Goal: Task Accomplishment & Management: Manage account settings

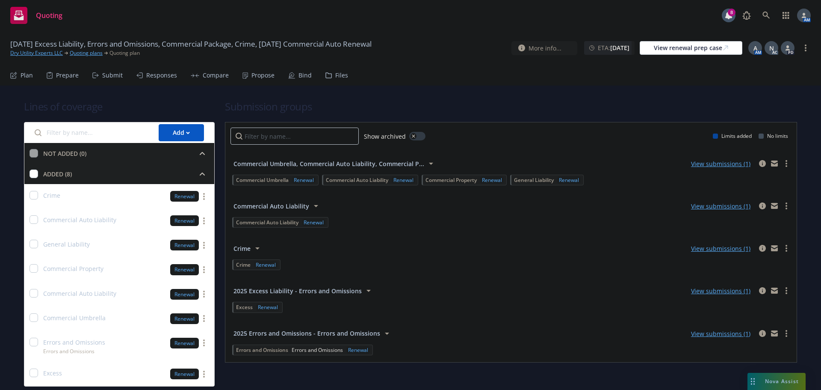
click at [269, 77] on div "Propose" at bounding box center [263, 75] width 23 height 7
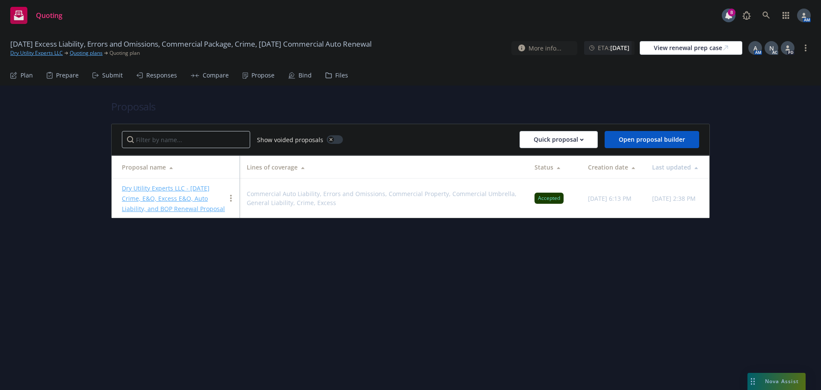
click at [190, 186] on link "Dry Utility Experts LLC - [DATE] Crime, E&O, Excess E&O, Auto Liability, and BO…" at bounding box center [173, 198] width 103 height 29
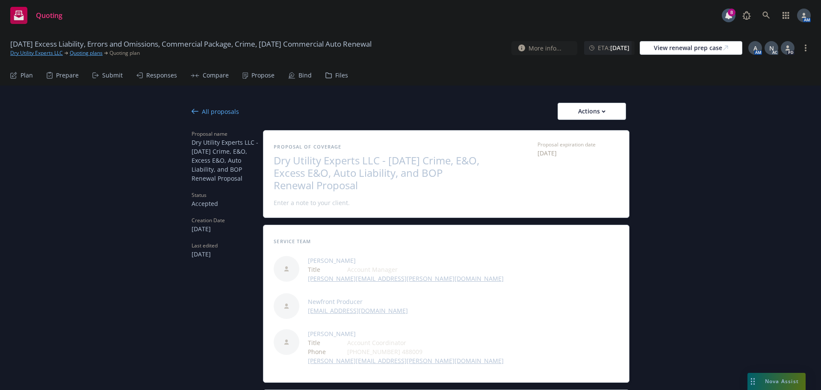
click at [202, 110] on div "All proposals" at bounding box center [215, 111] width 47 height 9
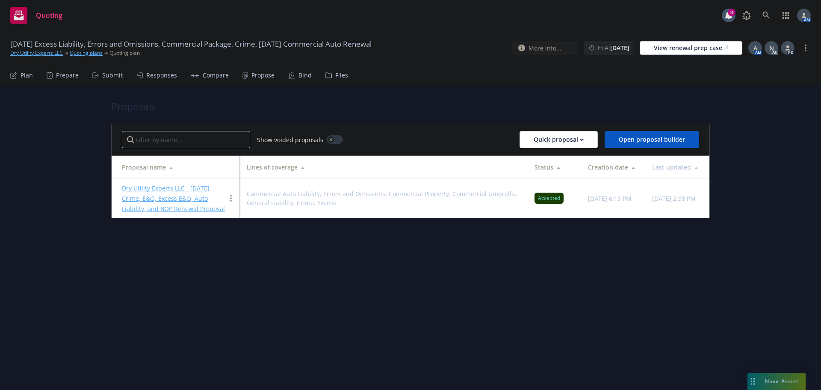
click at [294, 77] on div "Bind" at bounding box center [300, 75] width 24 height 21
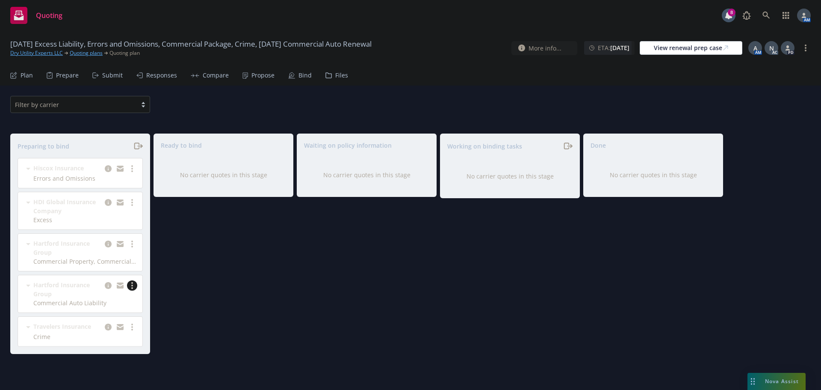
click at [132, 284] on icon "more" at bounding box center [132, 285] width 2 height 7
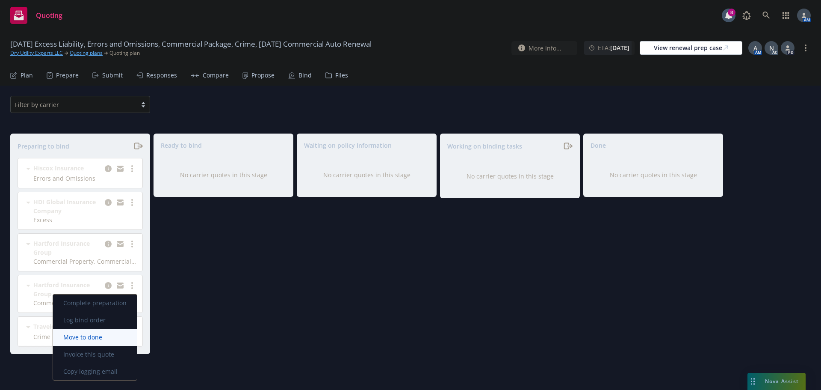
click at [97, 334] on span "Move to done" at bounding box center [82, 337] width 59 height 8
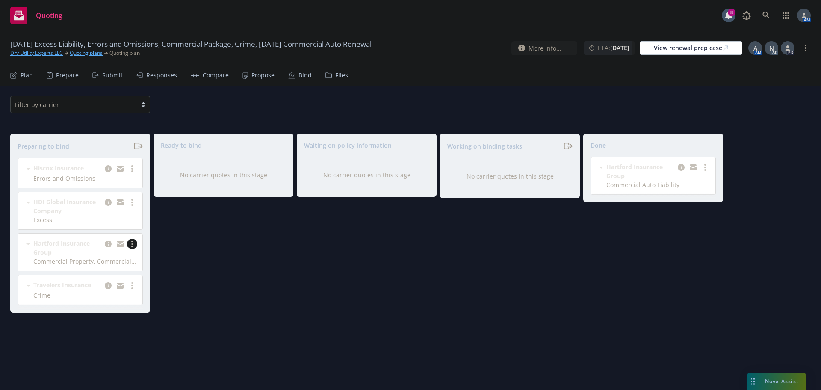
click at [132, 246] on circle "more" at bounding box center [132, 247] width 2 height 2
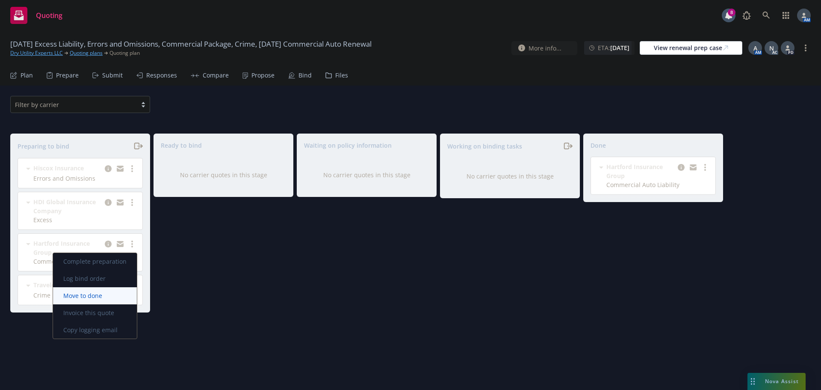
click at [96, 292] on span "Move to done" at bounding box center [82, 295] width 59 height 8
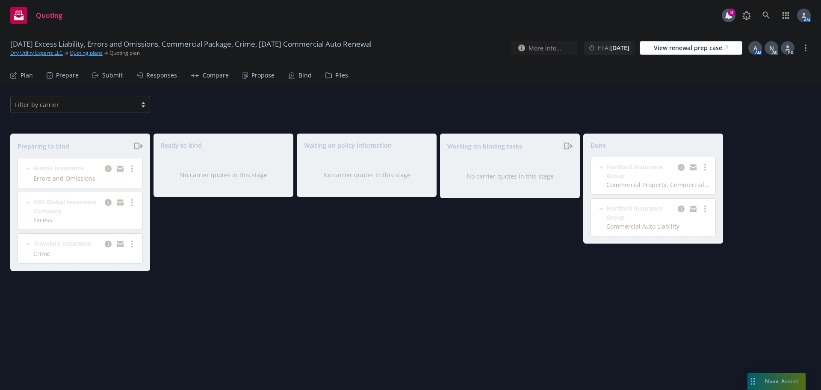
click at [256, 72] on div "Propose" at bounding box center [263, 75] width 23 height 7
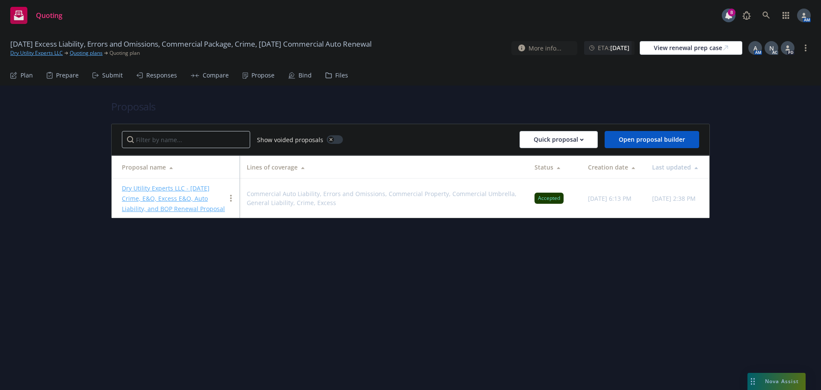
click at [169, 190] on link "Dry Utility Experts LLC - [DATE] Crime, E&O, Excess E&O, Auto Liability, and BO…" at bounding box center [173, 198] width 103 height 29
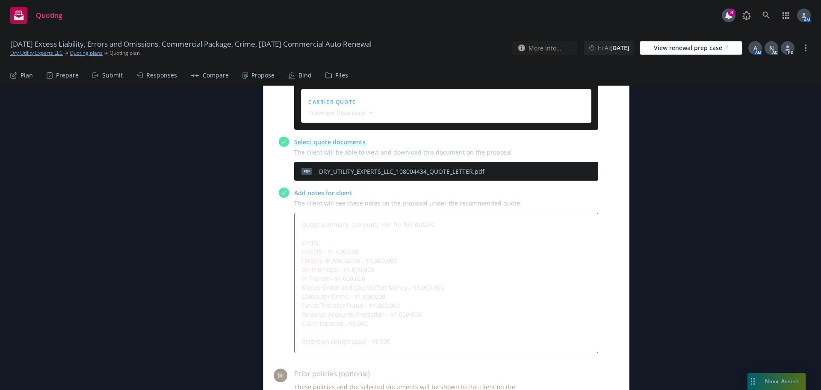
scroll to position [428, 0]
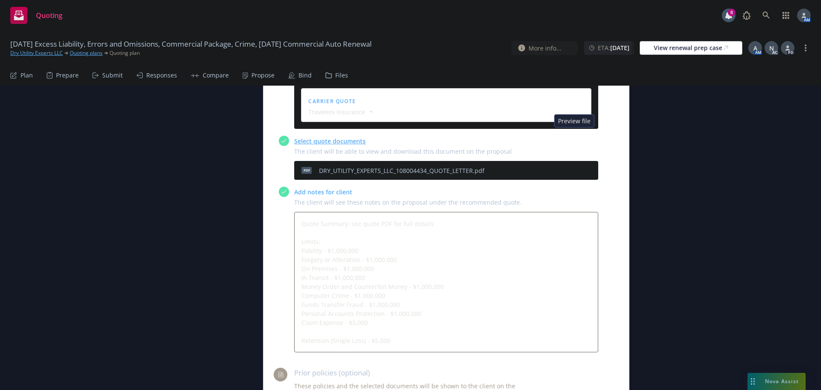
click at [574, 167] on icon "preview file" at bounding box center [577, 170] width 8 height 6
click at [302, 78] on div "Bind" at bounding box center [305, 75] width 13 height 7
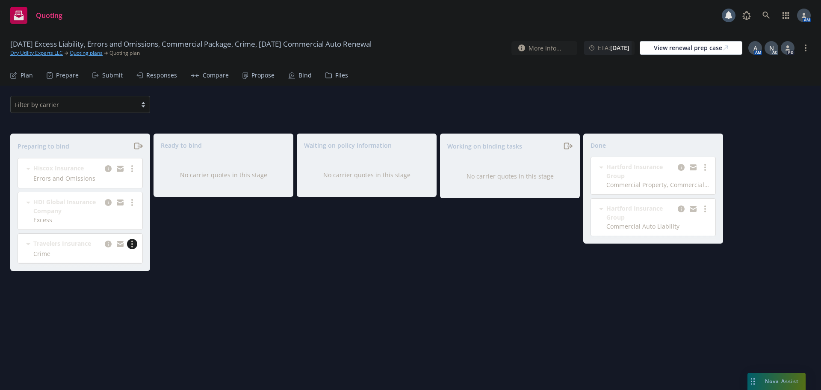
click at [133, 244] on circle "more" at bounding box center [132, 244] width 2 height 2
click at [110, 258] on span "Complete preparation" at bounding box center [95, 261] width 84 height 8
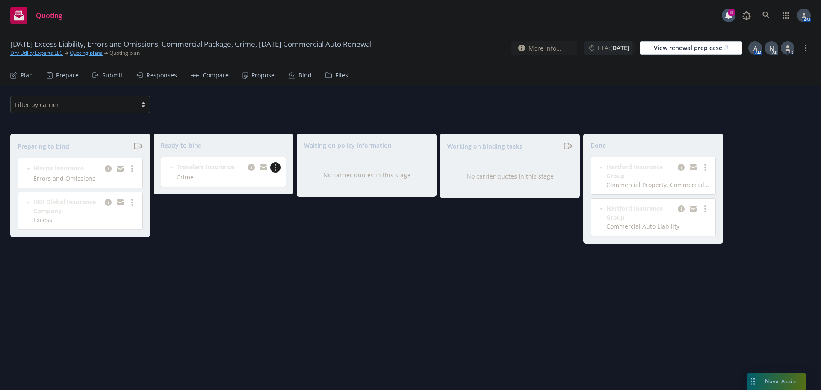
click at [278, 166] on link "more" at bounding box center [275, 167] width 10 height 10
click at [244, 181] on span "Log bind order" at bounding box center [234, 185] width 63 height 8
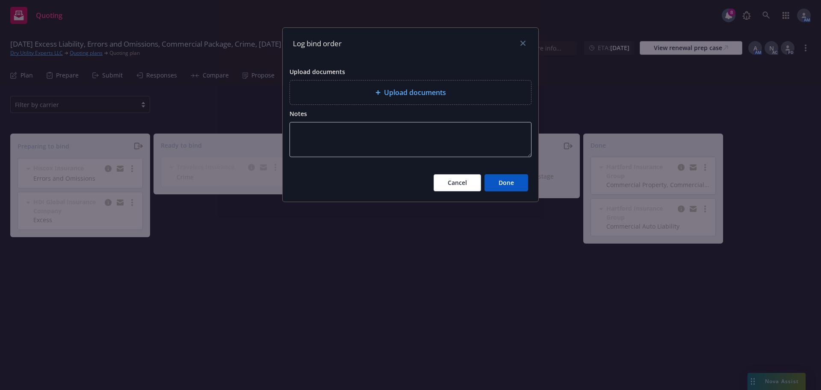
click at [390, 83] on div "Upload documents" at bounding box center [410, 92] width 241 height 24
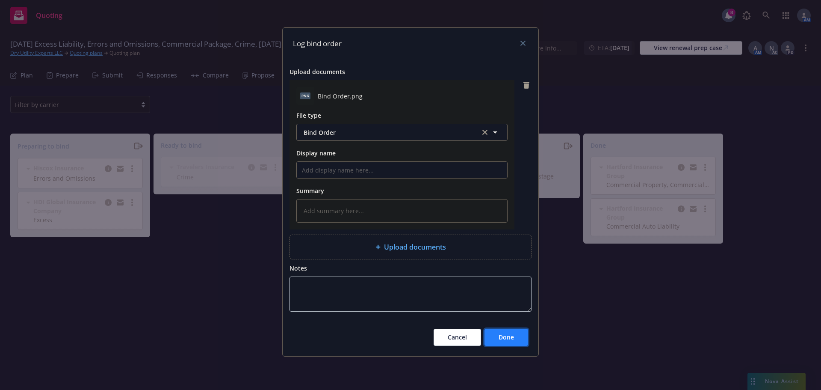
click at [509, 333] on span "Done" at bounding box center [506, 337] width 15 height 8
type textarea "x"
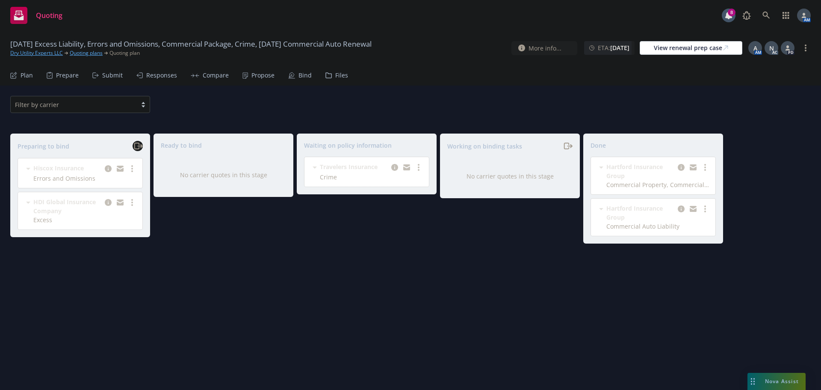
click at [136, 150] on icon "moveRight" at bounding box center [138, 146] width 10 height 10
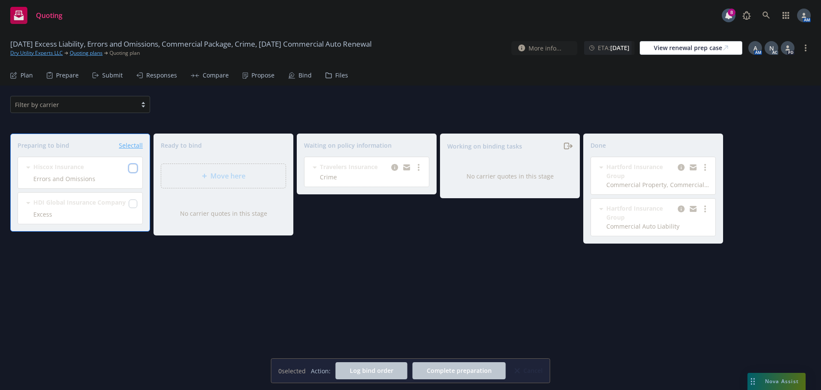
click at [136, 170] on input "checkbox" at bounding box center [133, 168] width 9 height 9
checkbox input "true"
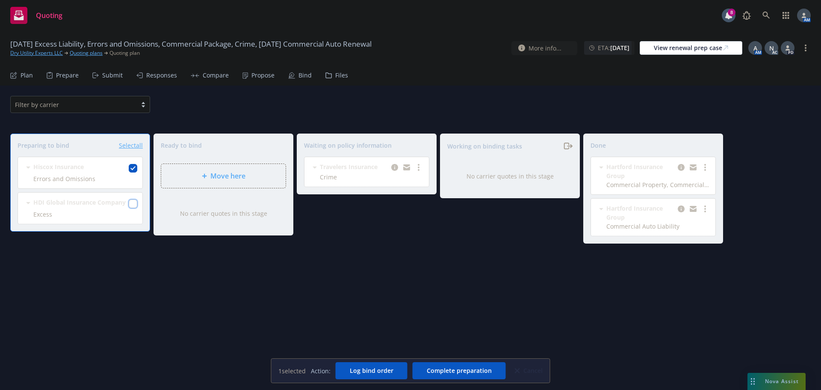
click at [136, 202] on input "checkbox" at bounding box center [133, 203] width 9 height 9
checkbox input "true"
click at [217, 172] on span "Move here" at bounding box center [227, 176] width 35 height 10
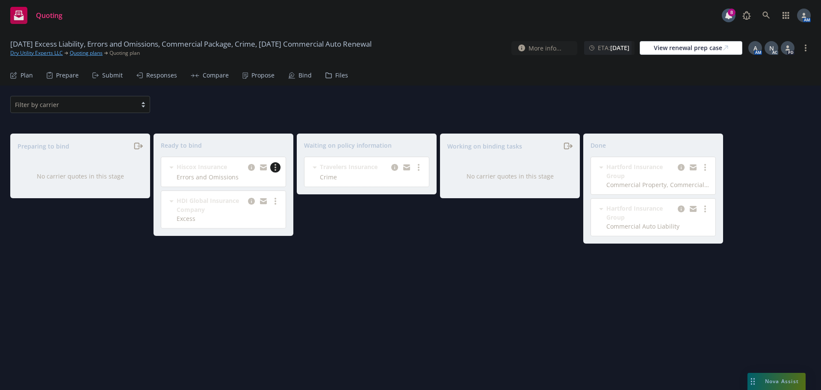
click at [276, 168] on circle "more" at bounding box center [276, 167] width 2 height 2
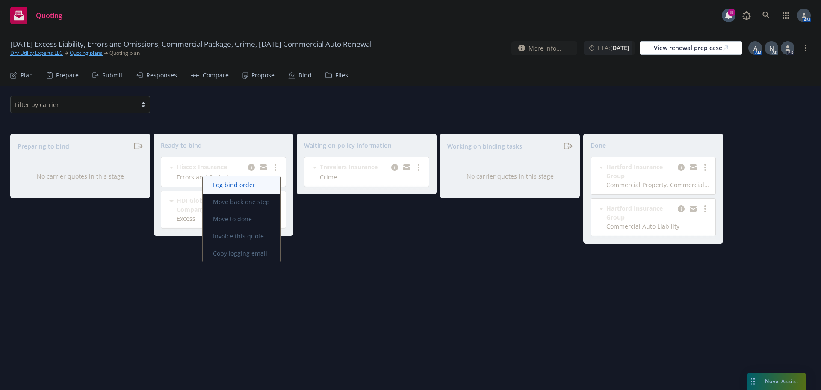
click at [237, 185] on span "Log bind order" at bounding box center [234, 185] width 63 height 8
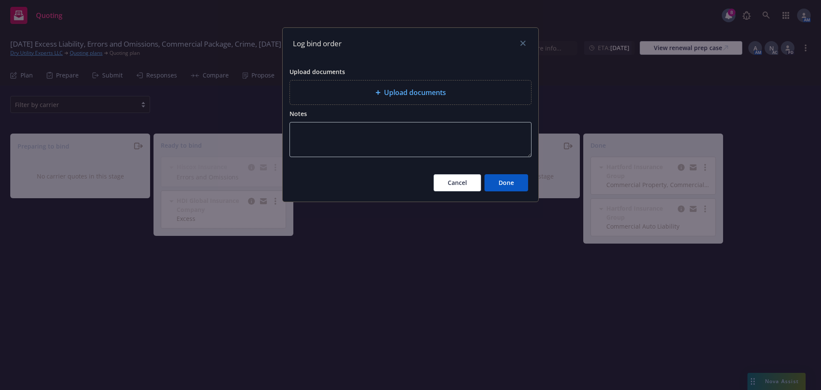
click at [337, 96] on div "Upload documents" at bounding box center [411, 92] width 228 height 10
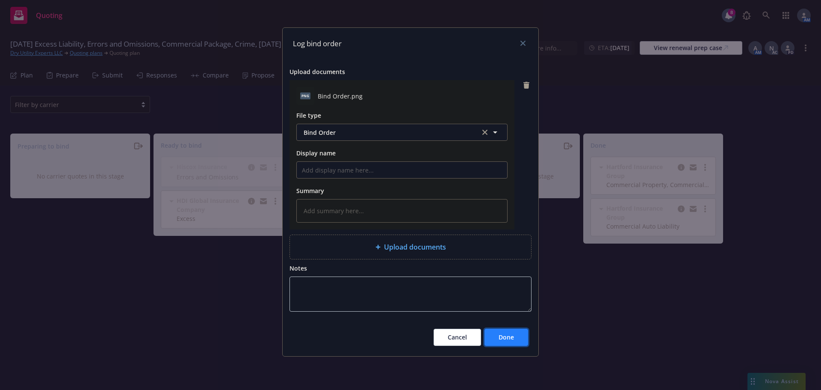
click at [502, 340] on span "Done" at bounding box center [506, 337] width 15 height 8
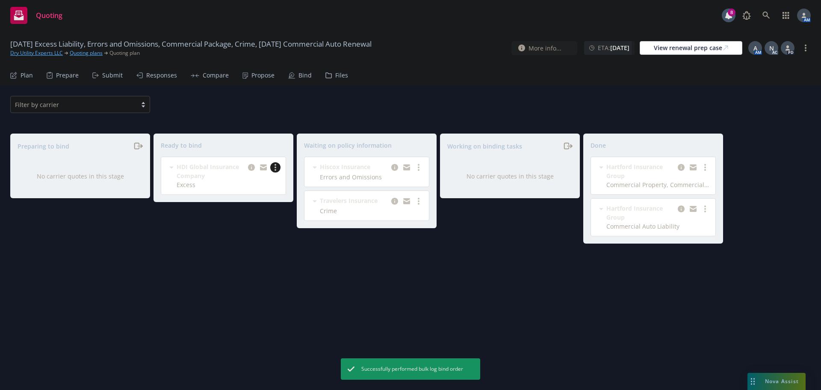
click at [275, 169] on icon "more" at bounding box center [276, 167] width 2 height 7
click at [250, 184] on span "Log bind order" at bounding box center [234, 185] width 63 height 8
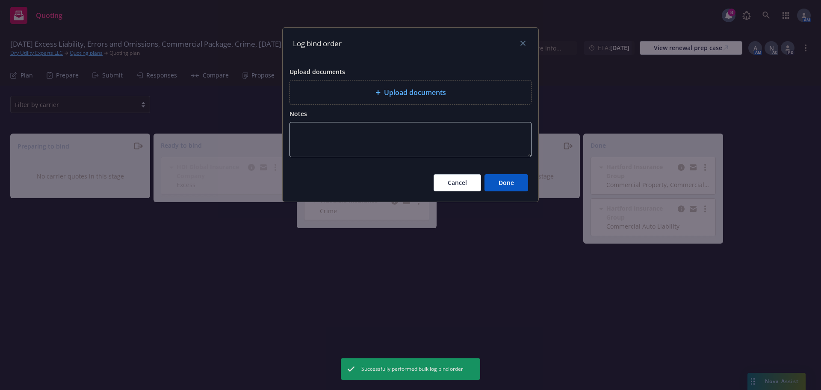
click at [353, 97] on div "Upload documents" at bounding box center [411, 92] width 228 height 10
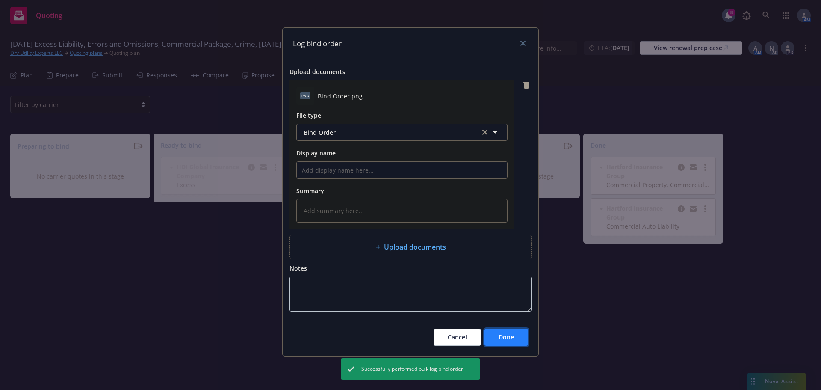
click at [511, 335] on span "Done" at bounding box center [506, 337] width 15 height 8
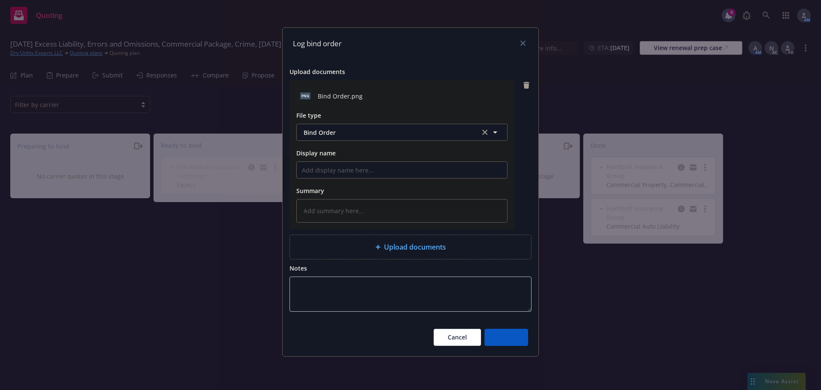
type textarea "x"
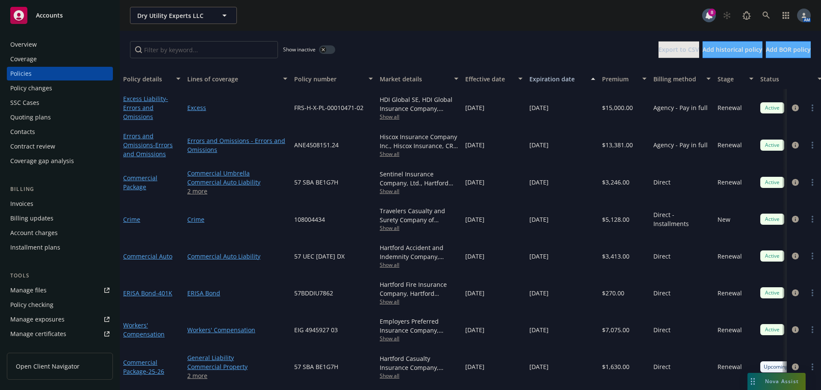
click at [50, 33] on div "Overview Coverage Policies Policy changes SSC Cases Quoting plans Contacts Cont…" at bounding box center [60, 208] width 120 height 362
click at [44, 38] on div "Overview" at bounding box center [59, 45] width 99 height 14
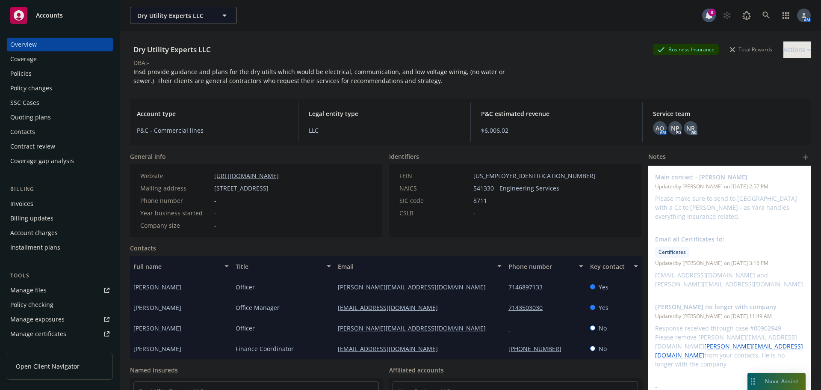
click at [25, 74] on div "Policies" at bounding box center [20, 74] width 21 height 14
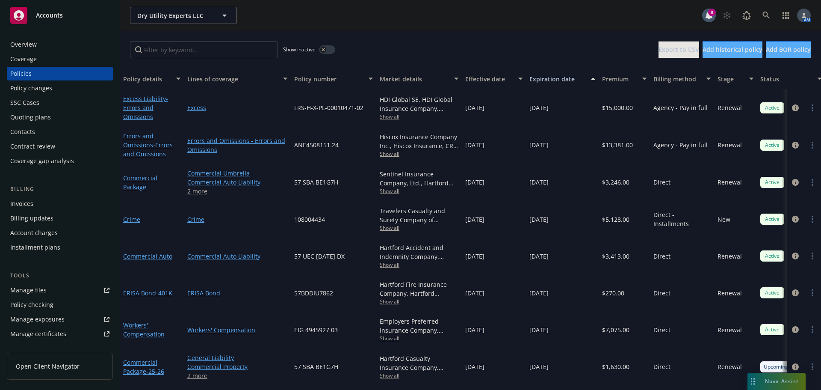
click at [385, 161] on div "Hiscox Insurance Company Inc., Hiscox Insurance, CRC Group Show all" at bounding box center [419, 144] width 86 height 37
click at [389, 157] on span "Show all" at bounding box center [419, 153] width 79 height 7
click at [393, 117] on span "Show all" at bounding box center [419, 116] width 79 height 7
click at [440, 28] on div "Dry Utility Experts LLC Dry Utility Experts LLC 8 AM" at bounding box center [471, 15] width 702 height 31
click at [395, 192] on span "Show all" at bounding box center [419, 190] width 79 height 7
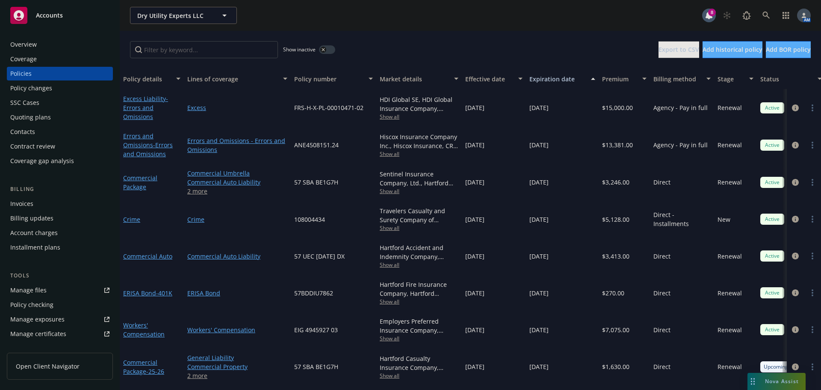
click at [437, 18] on div "Dry Utility Experts LLC Dry Utility Experts LLC" at bounding box center [416, 15] width 572 height 17
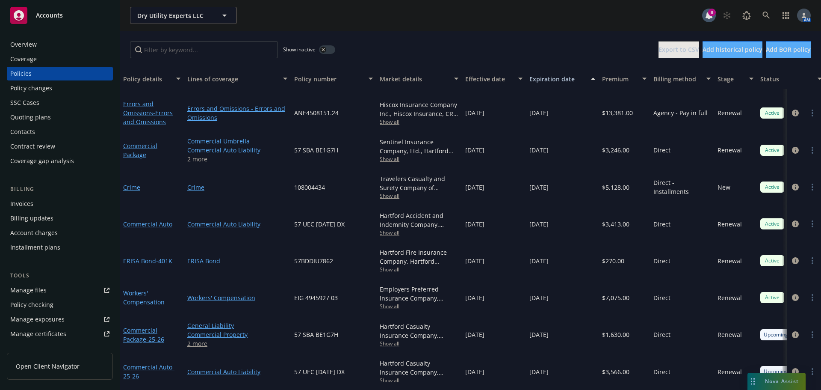
scroll to position [38, 0]
click at [792, 368] on icon "circleInformation" at bounding box center [795, 371] width 7 height 7
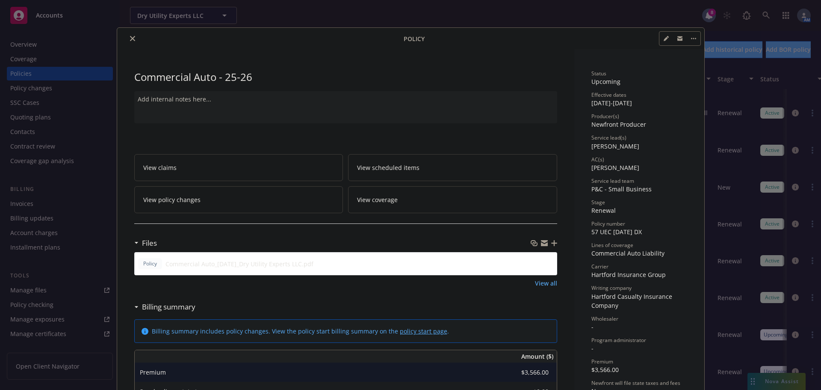
click at [131, 40] on icon "close" at bounding box center [132, 38] width 5 height 5
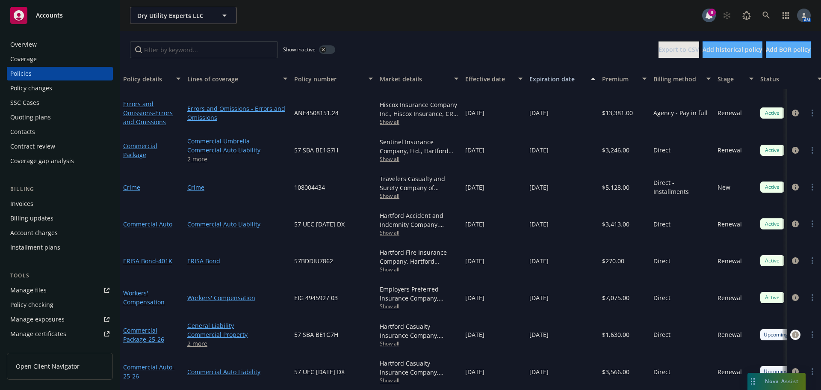
click at [792, 331] on icon "circleInformation" at bounding box center [795, 334] width 7 height 7
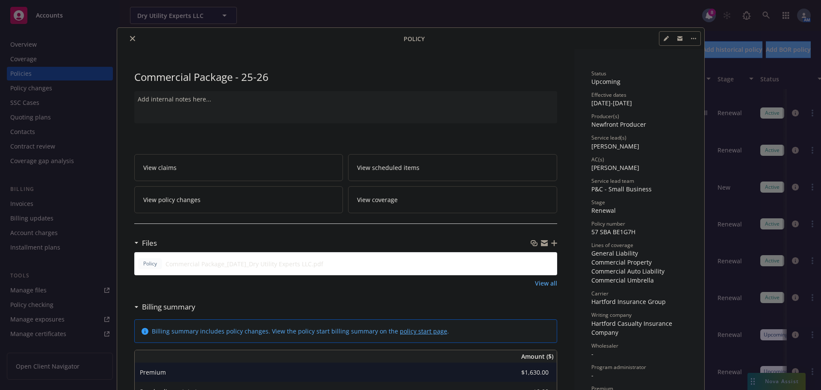
click at [130, 37] on icon "close" at bounding box center [132, 38] width 5 height 5
